Goal: Task Accomplishment & Management: Complete application form

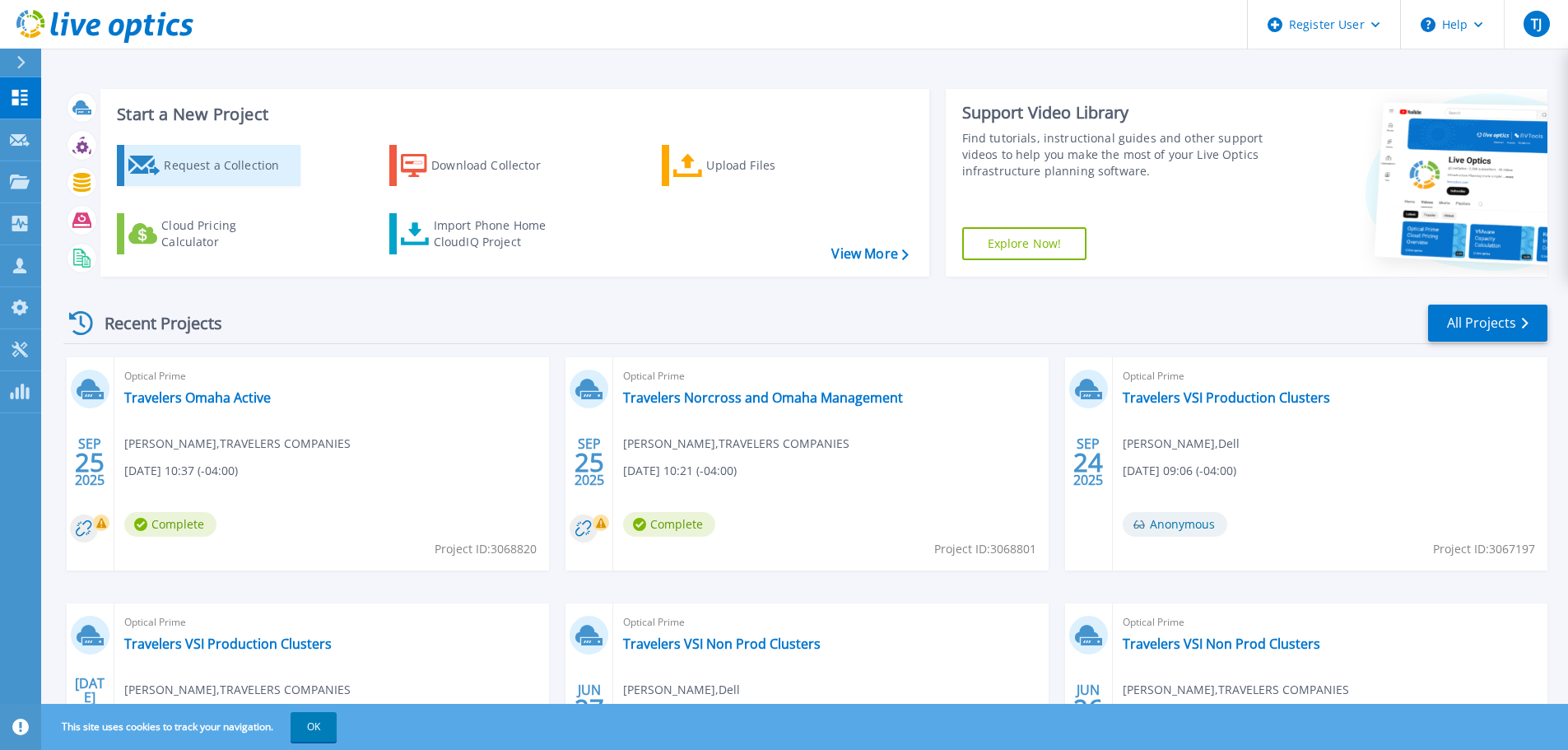
click at [146, 163] on icon at bounding box center [144, 166] width 32 height 20
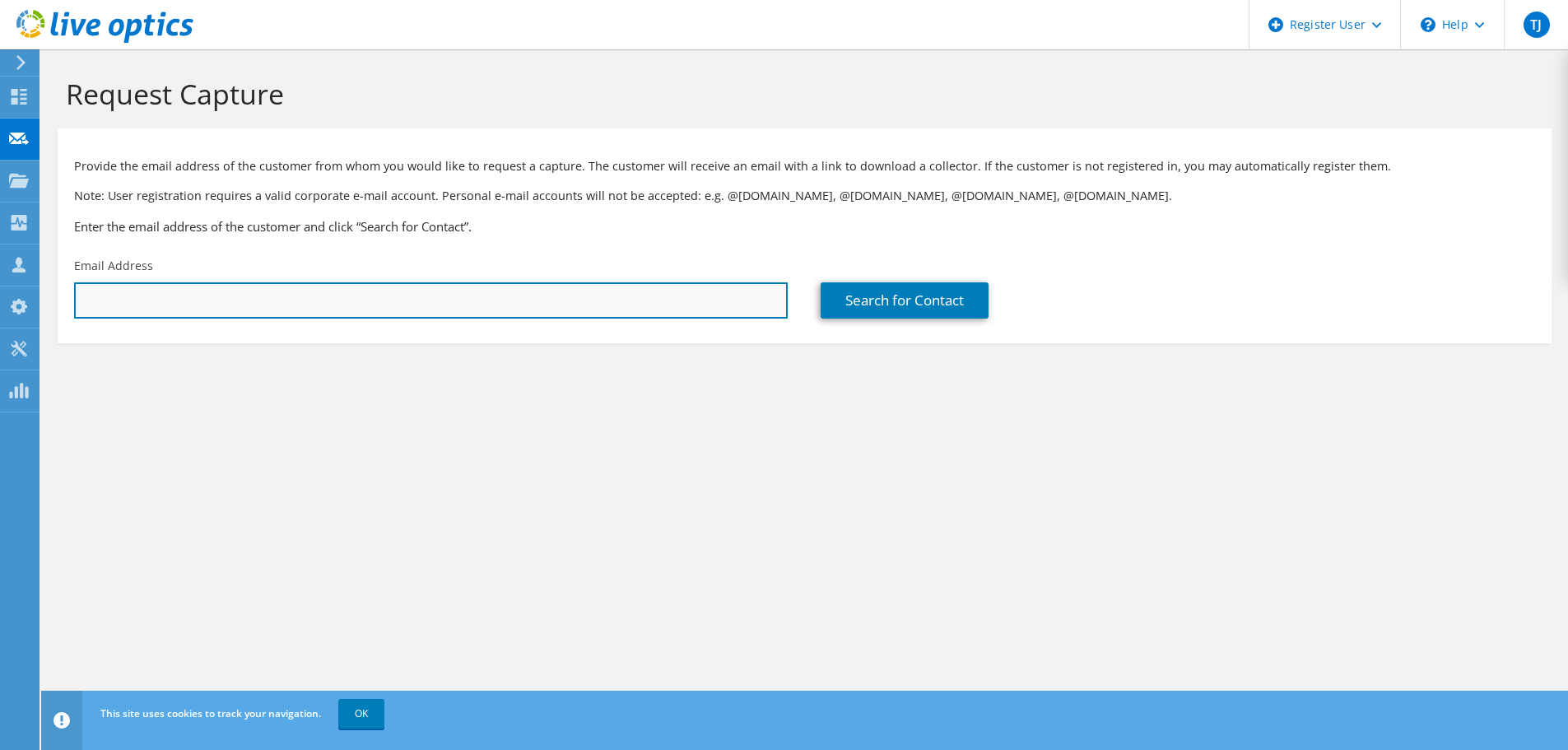
click at [453, 302] on input "text" at bounding box center [431, 300] width 713 height 36
type input "kgblanch@travelers.com"
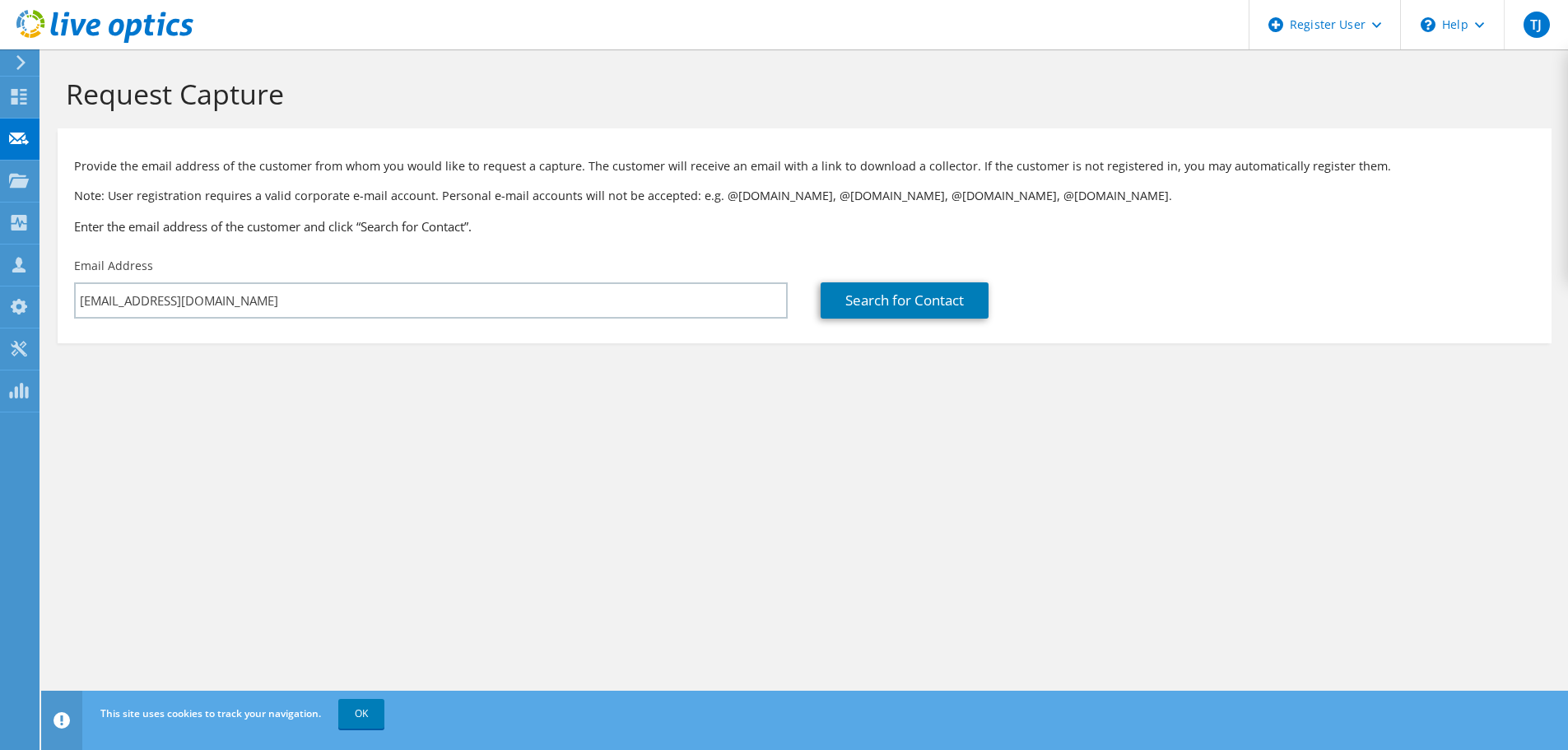
click at [488, 389] on section "Request Capture Provide the email address of the customer from whom you would l…" at bounding box center [805, 237] width 1527 height 376
click at [888, 307] on link "Search for Contact" at bounding box center [905, 300] width 168 height 36
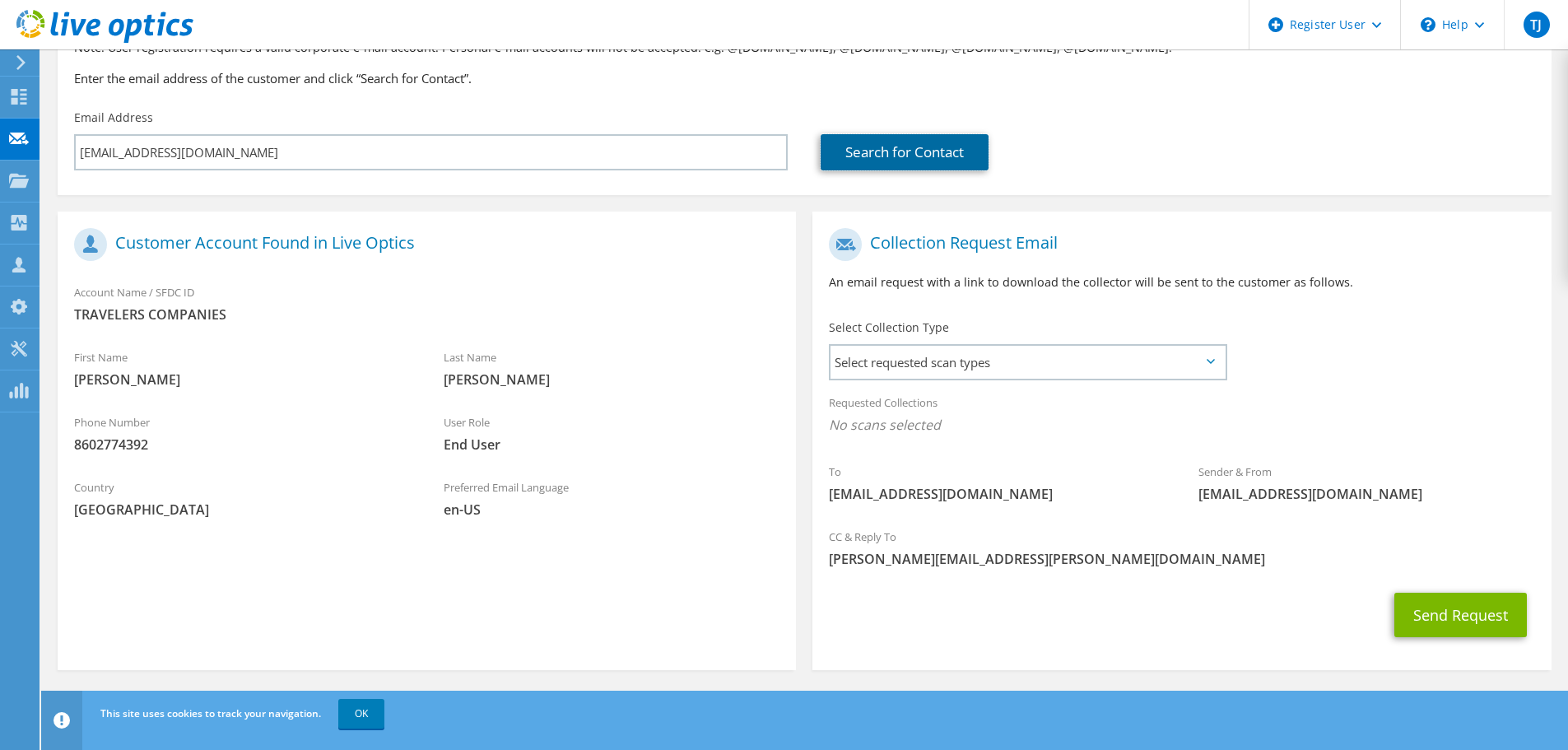
scroll to position [151, 0]
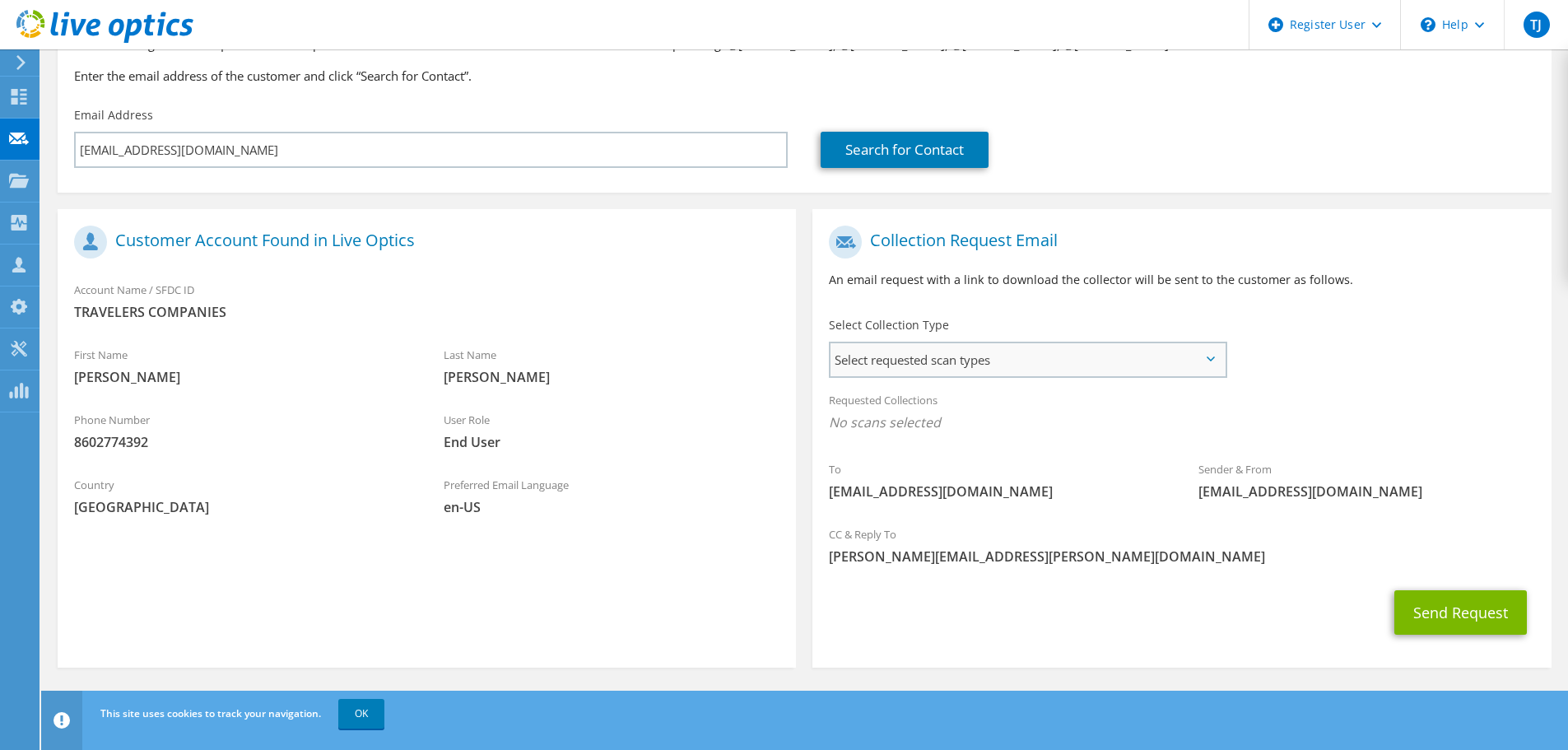
click at [902, 355] on span "Select requested scan types" at bounding box center [1027, 359] width 394 height 33
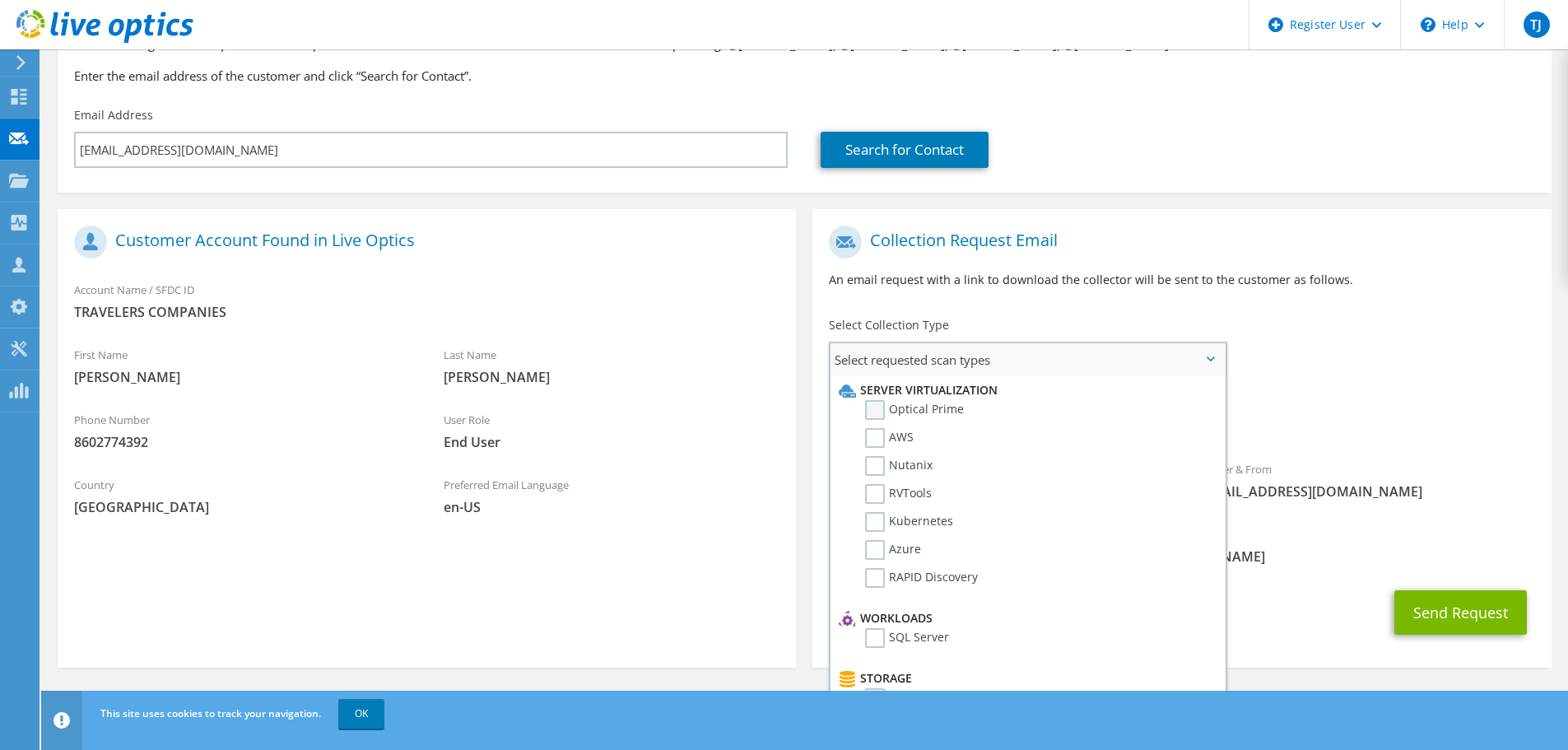
click at [874, 411] on label "Optical Prime" at bounding box center [914, 410] width 99 height 20
click at [0, 0] on input "Optical Prime" at bounding box center [0, 0] width 0 height 0
click at [1267, 339] on div "To kgblanch@travelers.com Sender & From liveoptics@liveoptics.com" at bounding box center [1181, 370] width 738 height 305
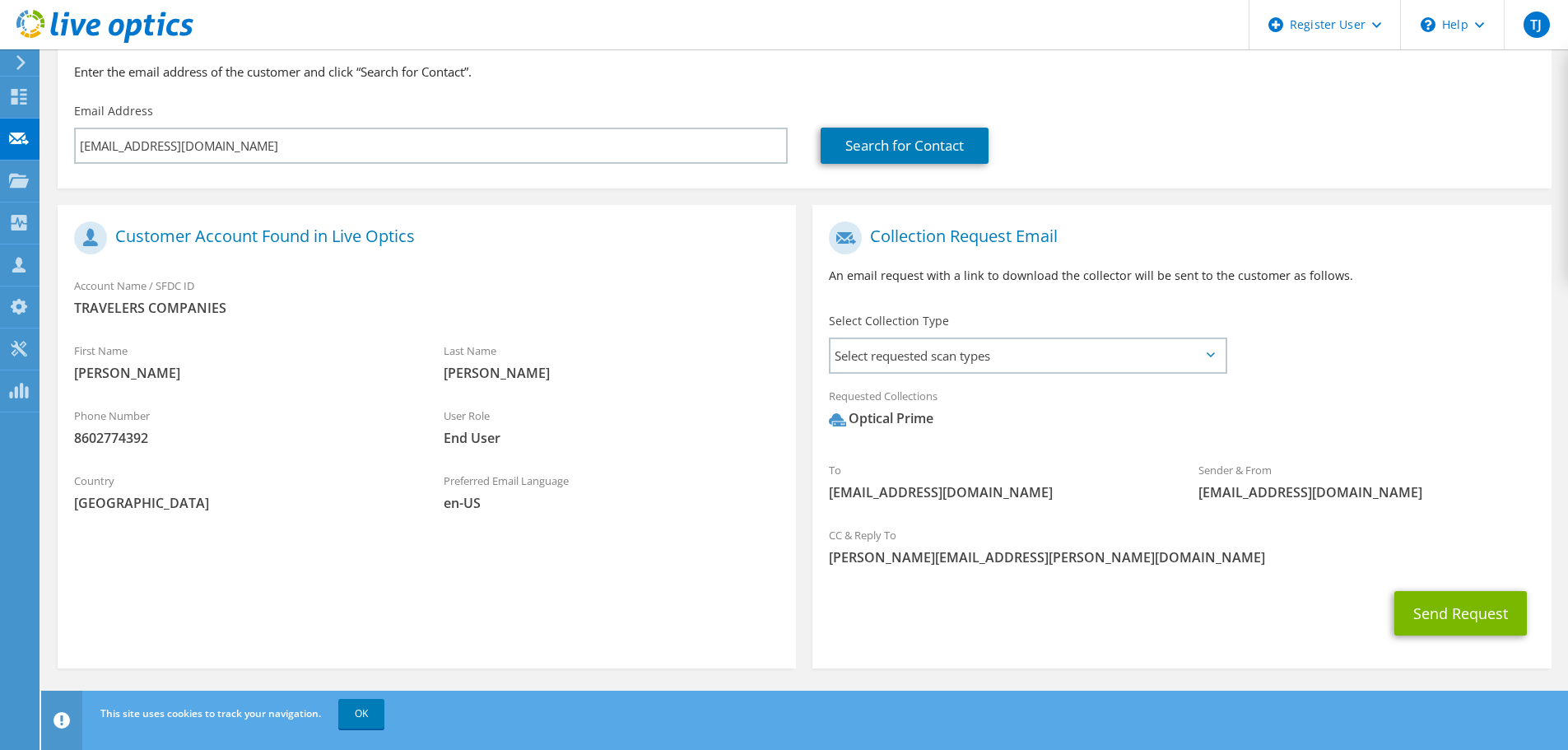
scroll to position [156, 0]
click at [20, 224] on icon at bounding box center [19, 222] width 20 height 16
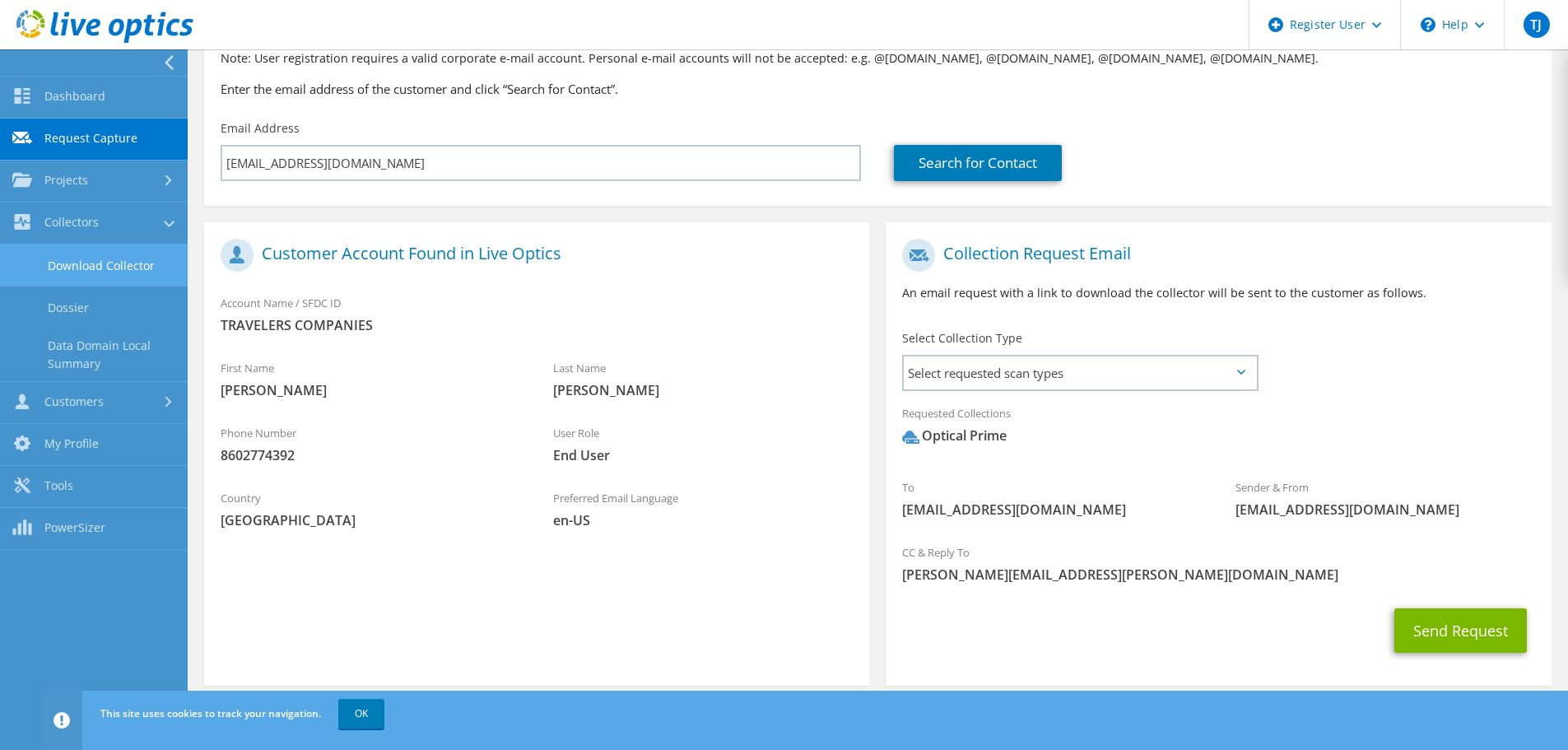
click at [114, 259] on link "Download Collector" at bounding box center [94, 266] width 188 height 42
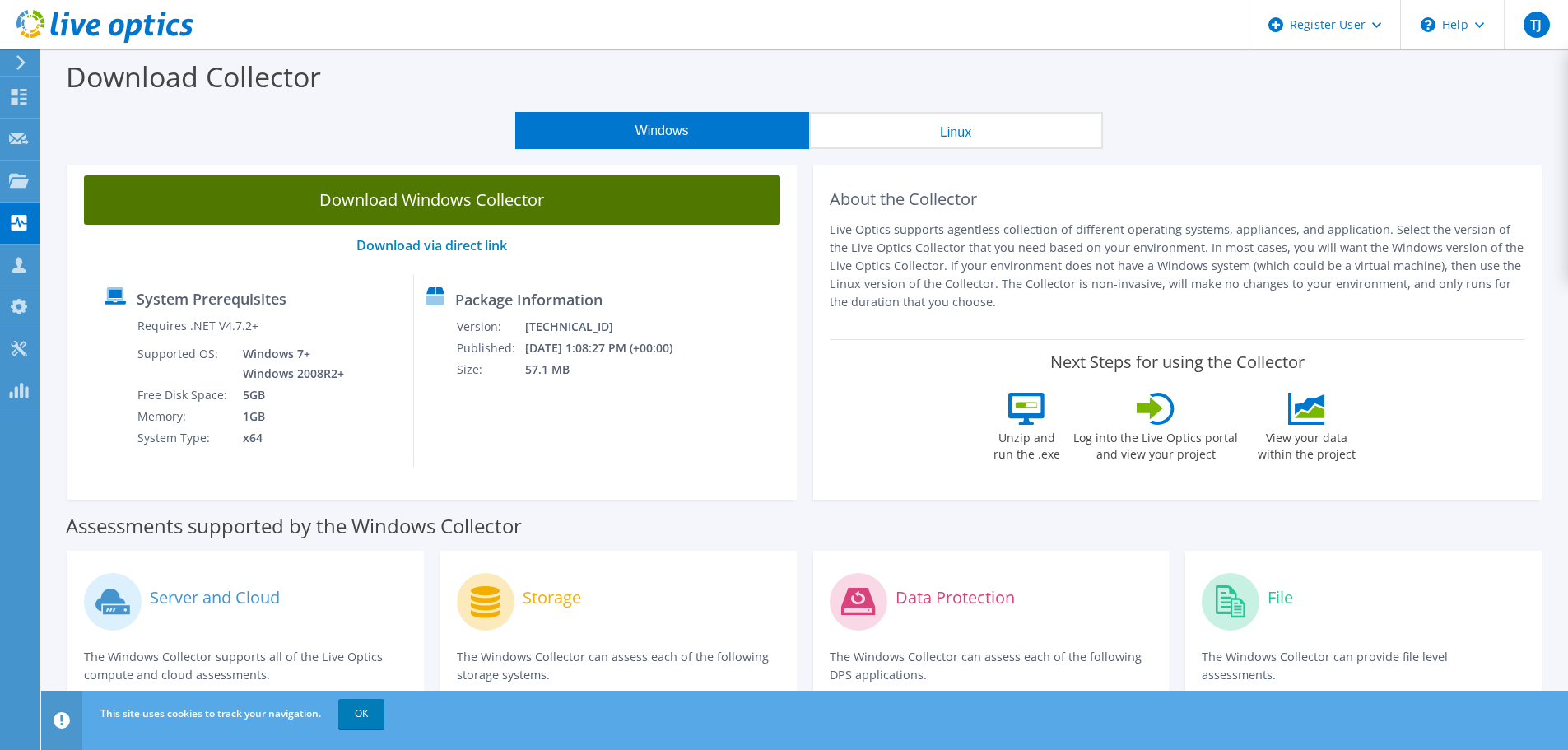
click at [466, 207] on link "Download Windows Collector" at bounding box center [431, 200] width 696 height 49
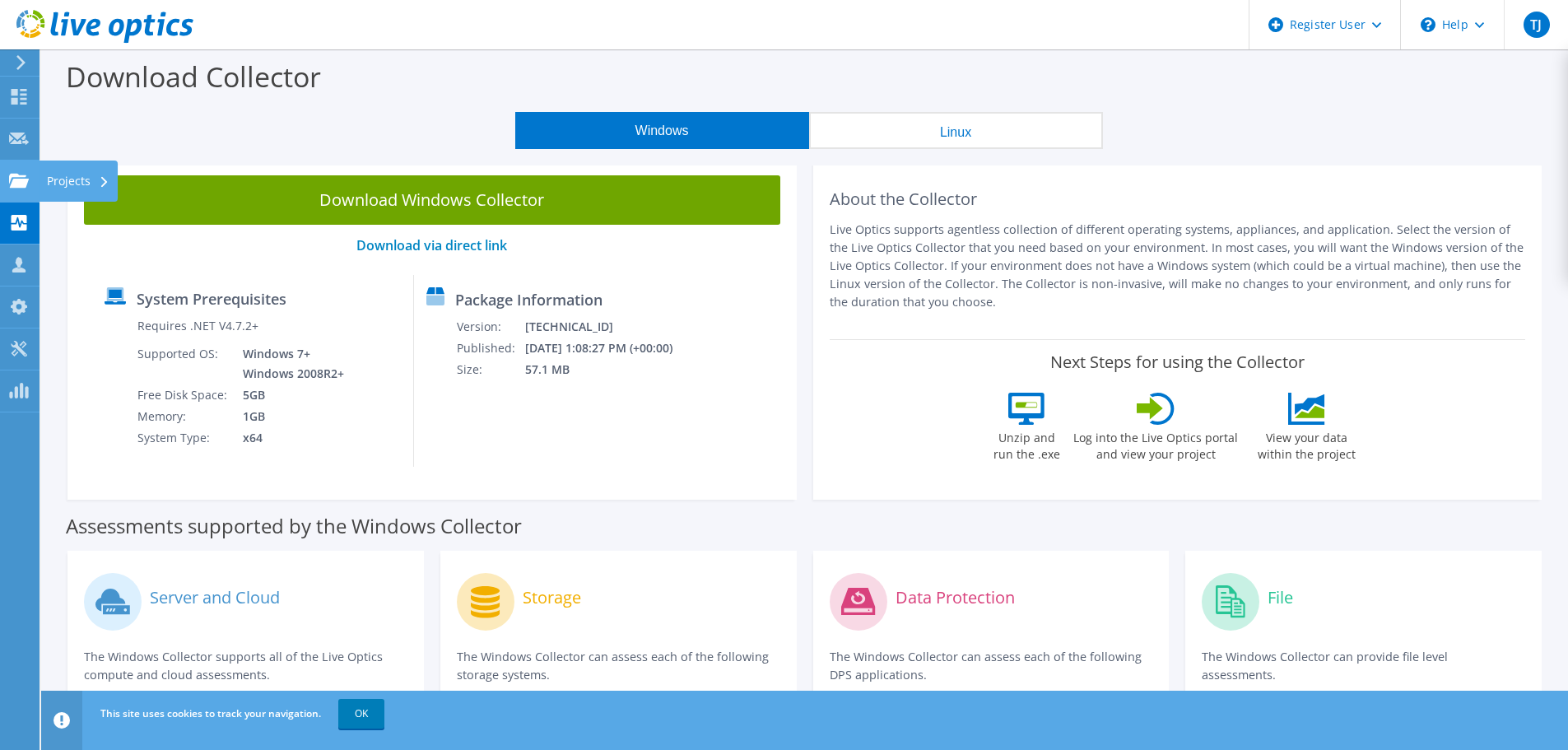
click at [23, 184] on use at bounding box center [19, 179] width 20 height 14
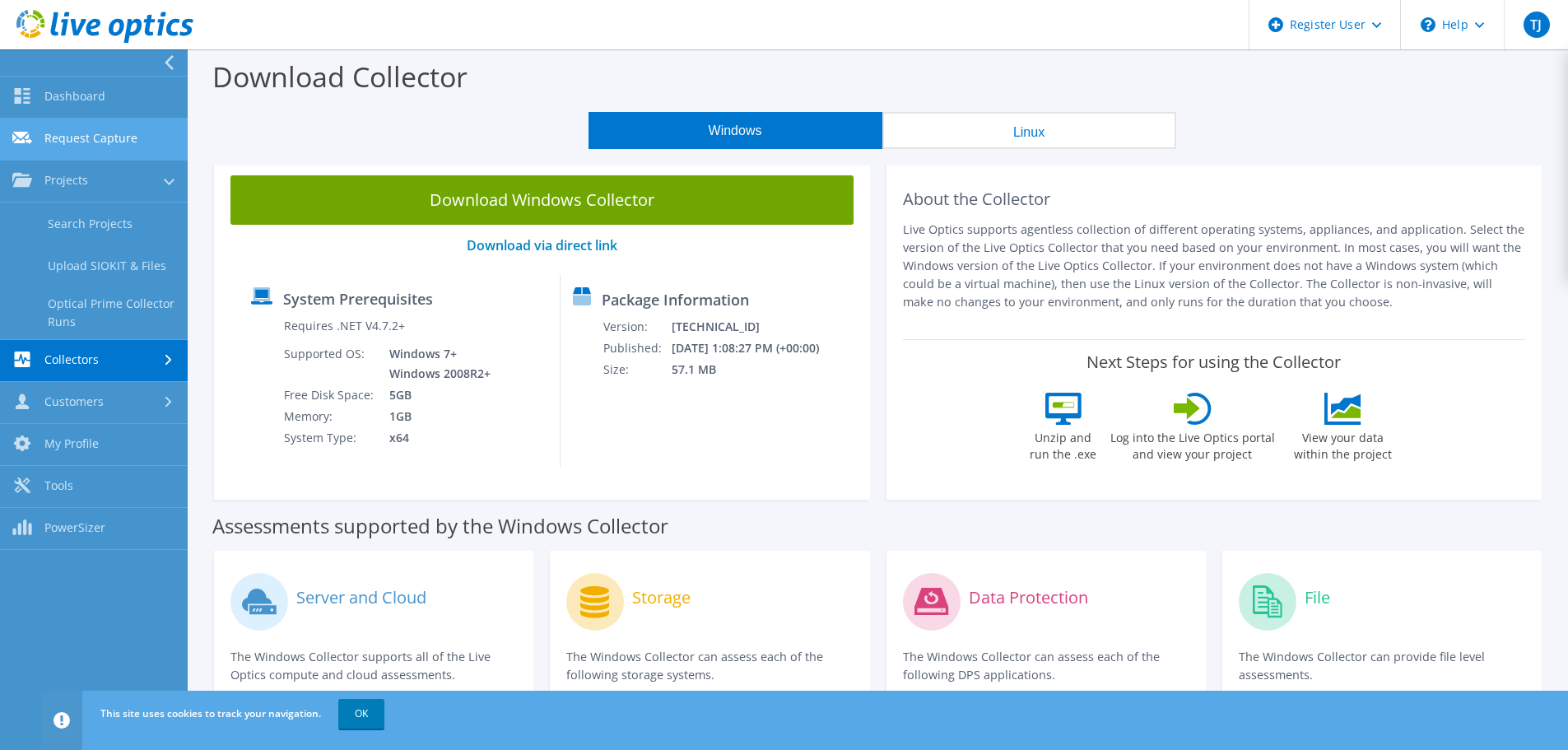
click at [86, 141] on link "Request Capture" at bounding box center [94, 140] width 188 height 42
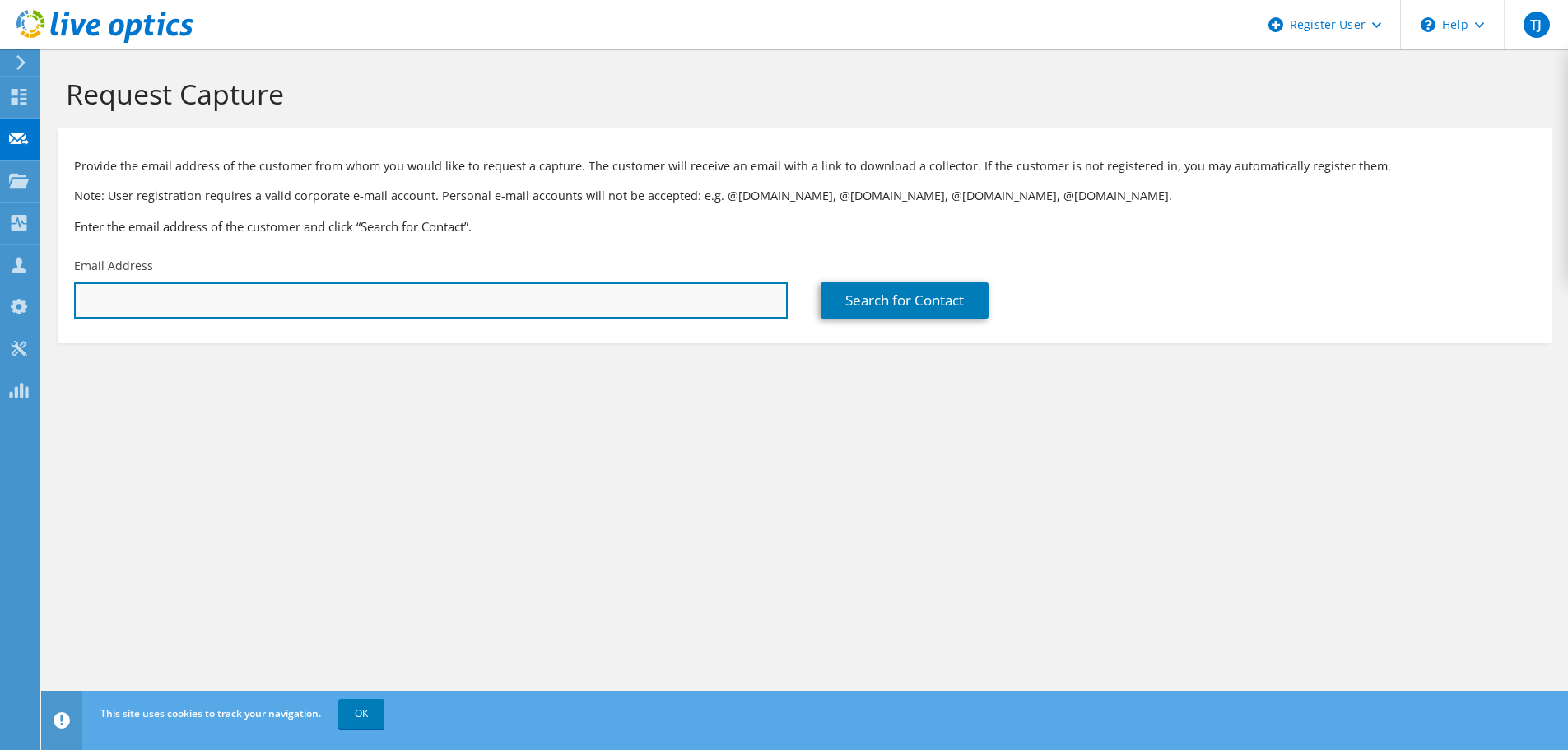
click at [618, 310] on input "text" at bounding box center [431, 300] width 713 height 36
type input "kgblanch@travelers.com"
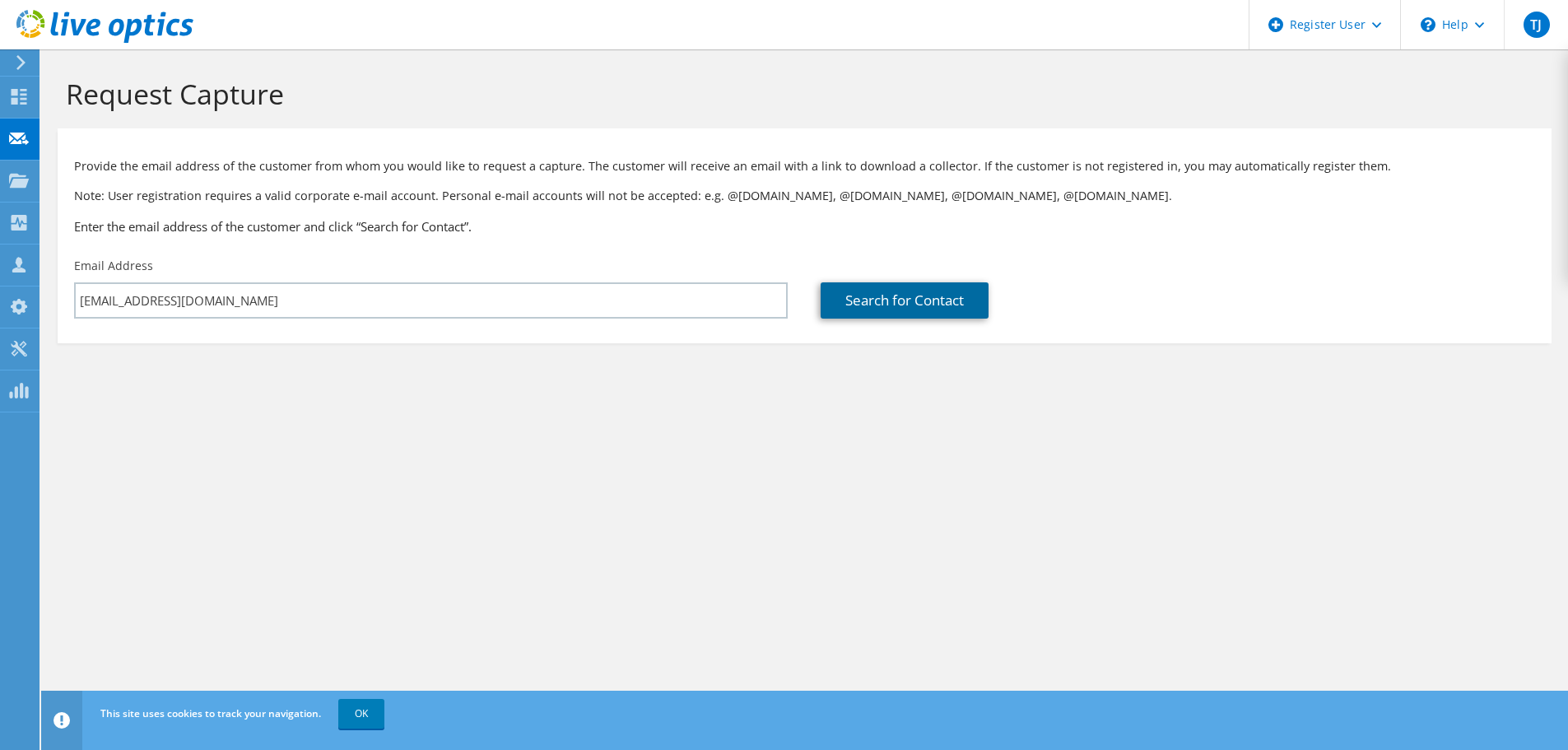
click at [934, 306] on link "Search for Contact" at bounding box center [905, 300] width 168 height 36
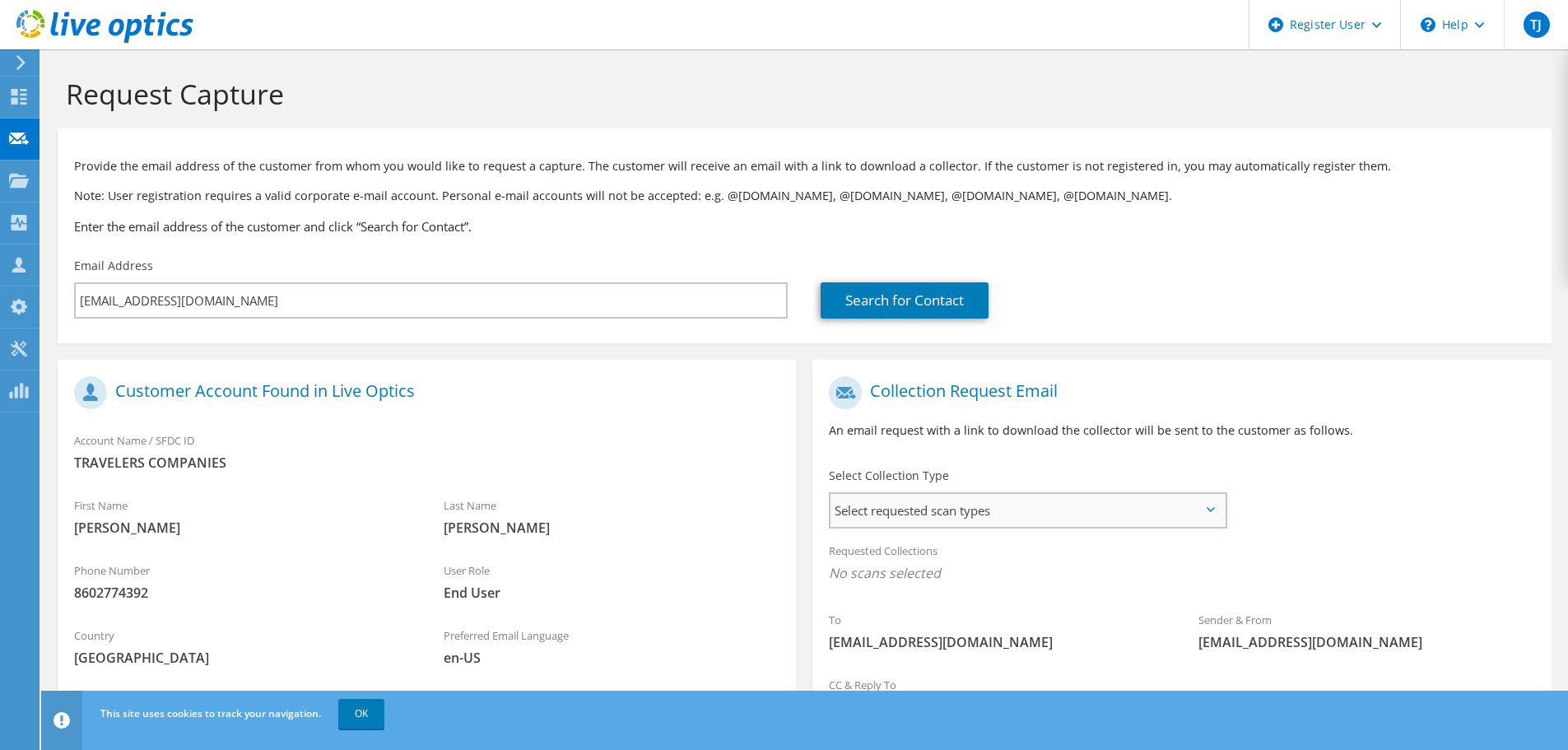
click at [1093, 503] on span "Select requested scan types" at bounding box center [1027, 510] width 394 height 33
click at [913, 556] on label "Optical Prime" at bounding box center [914, 561] width 99 height 20
click at [0, 0] on input "Optical Prime" at bounding box center [0, 0] width 0 height 0
click at [1330, 520] on div "To kgblanch@travelers.com Sender & From liveoptics@liveoptics.com" at bounding box center [1181, 520] width 738 height 305
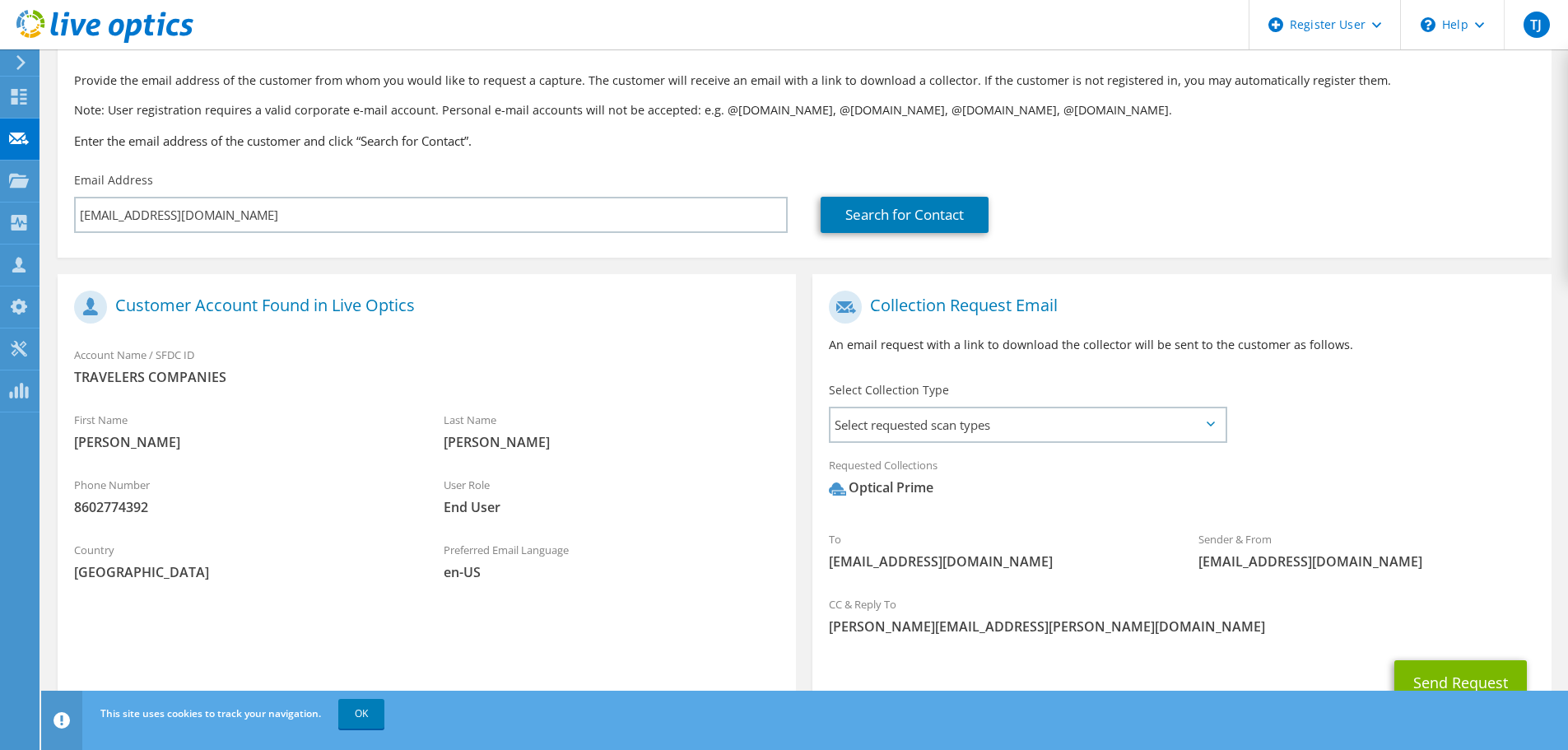
scroll to position [156, 0]
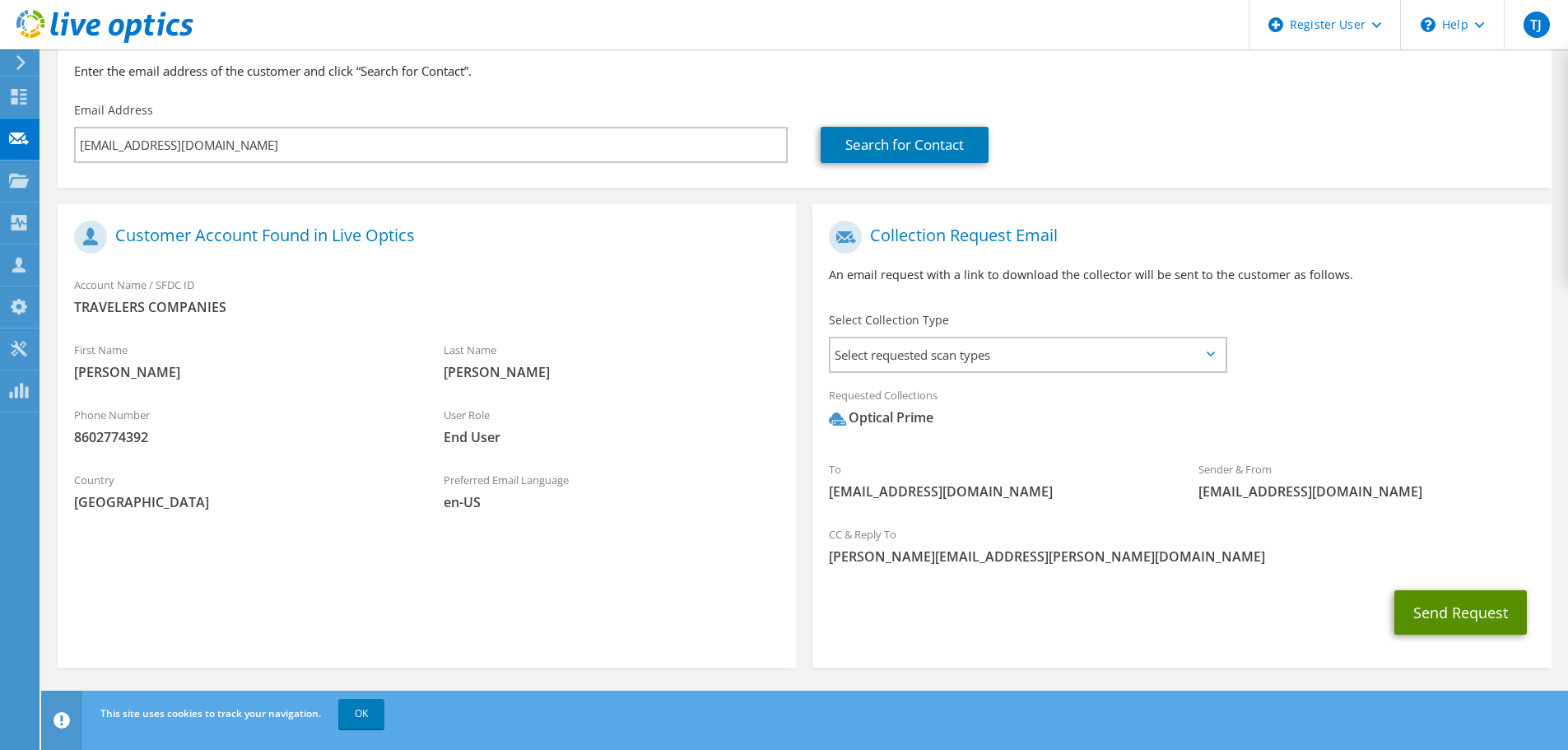
click at [1436, 605] on button "Send Request" at bounding box center [1459, 612] width 132 height 45
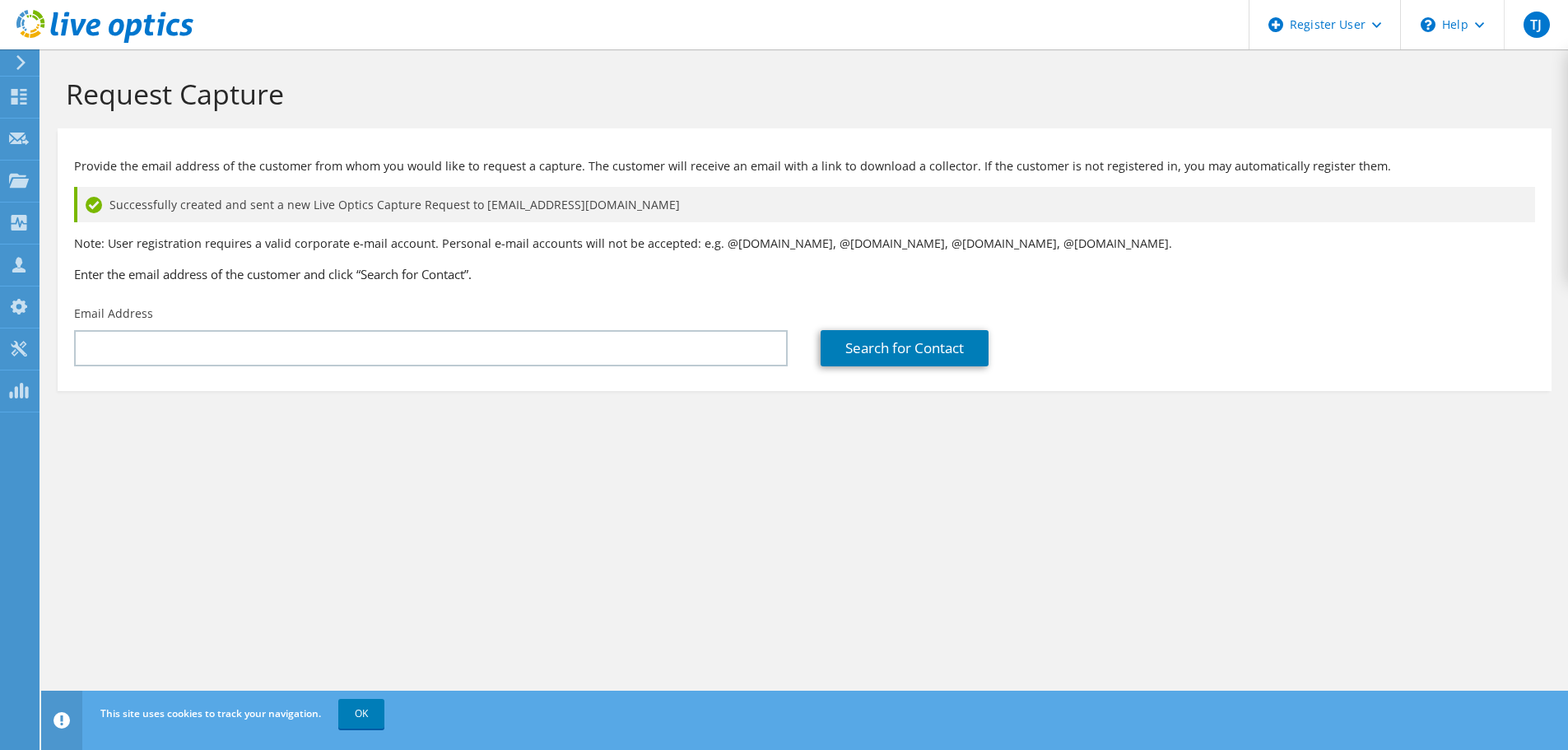
drag, startPoint x: 411, startPoint y: 255, endPoint x: 317, endPoint y: 257, distance: 94.0
click at [411, 255] on div "Provide the email address of the customer from whom you would like to request a…" at bounding box center [805, 217] width 1494 height 161
click at [23, 92] on icon at bounding box center [19, 96] width 20 height 16
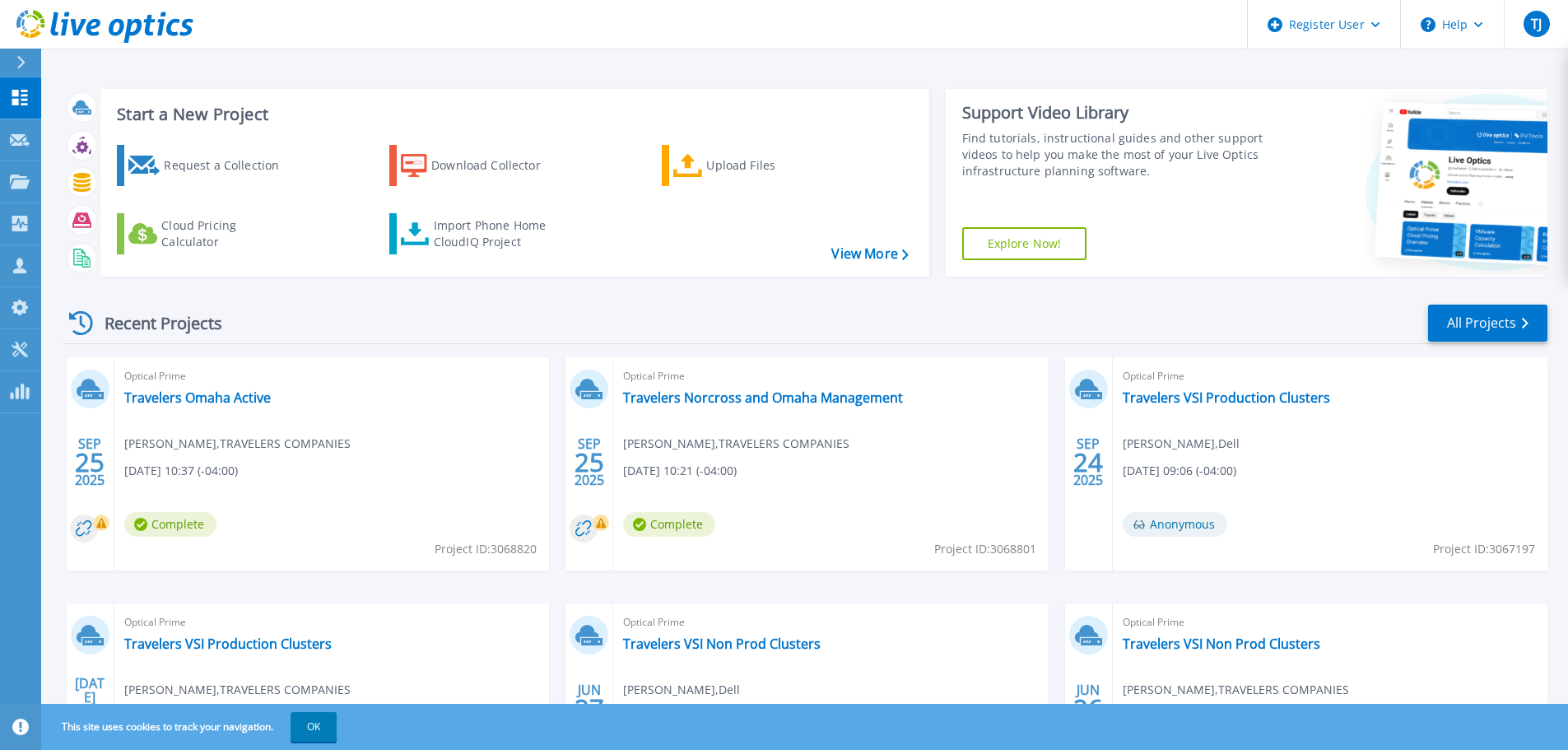
click at [215, 439] on span "[PERSON_NAME] , TRAVELERS COMPANIES" at bounding box center [237, 443] width 226 height 18
click at [28, 145] on icon at bounding box center [20, 141] width 20 height 13
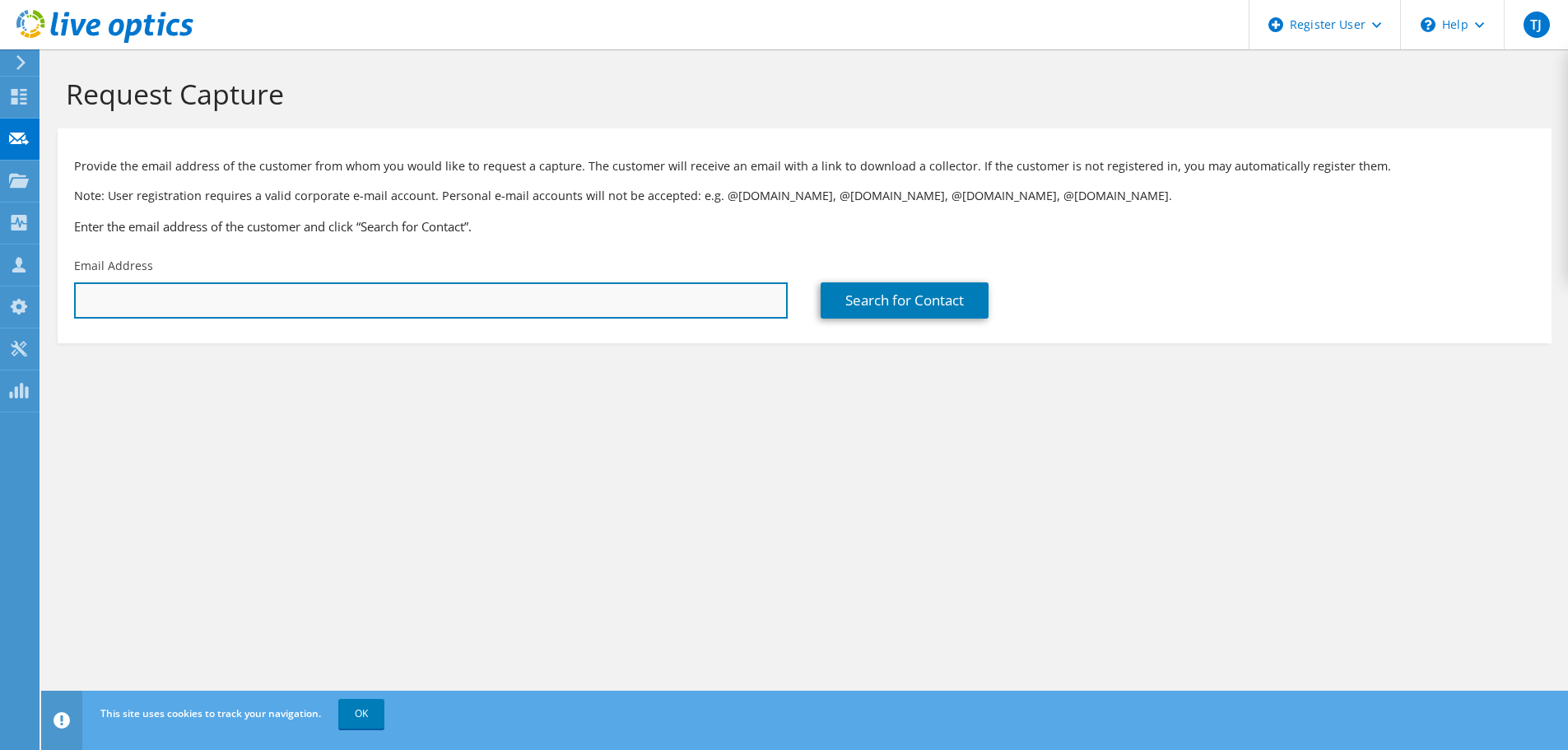
click at [244, 288] on input "text" at bounding box center [431, 300] width 713 height 36
